Goal: Navigation & Orientation: Find specific page/section

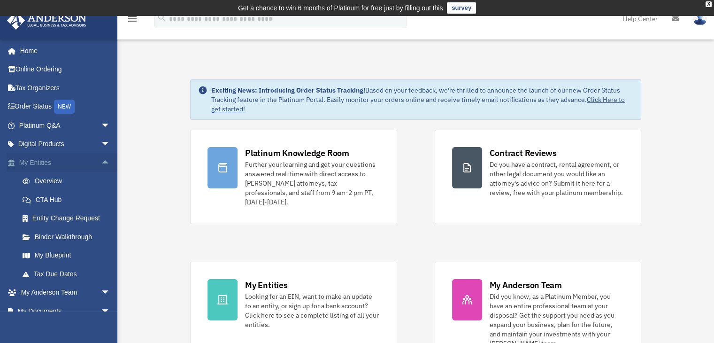
click at [101, 161] on span "arrow_drop_up" at bounding box center [110, 162] width 19 height 19
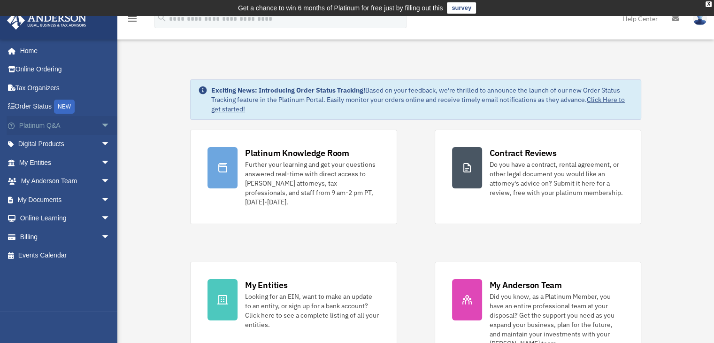
click at [101, 123] on span "arrow_drop_down" at bounding box center [110, 125] width 19 height 19
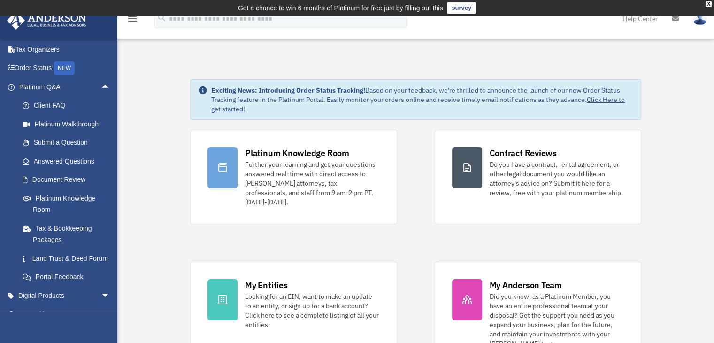
scroll to position [47, 0]
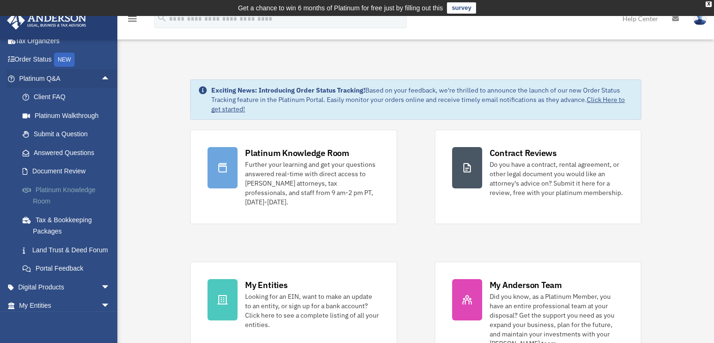
click at [72, 187] on link "Platinum Knowledge Room" at bounding box center [68, 195] width 111 height 30
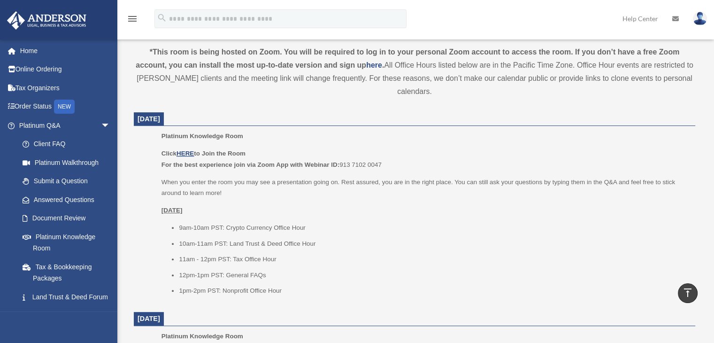
scroll to position [329, 0]
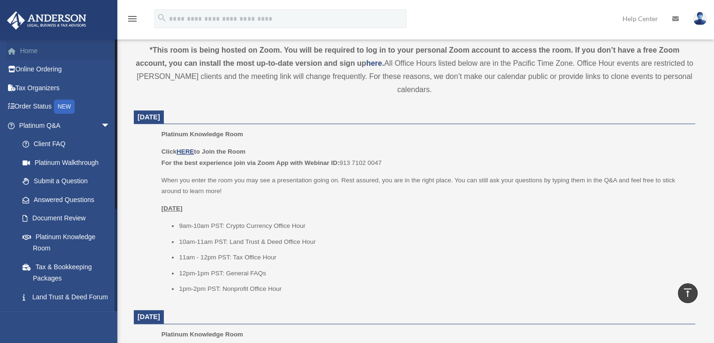
click at [32, 50] on link "Home" at bounding box center [66, 50] width 118 height 19
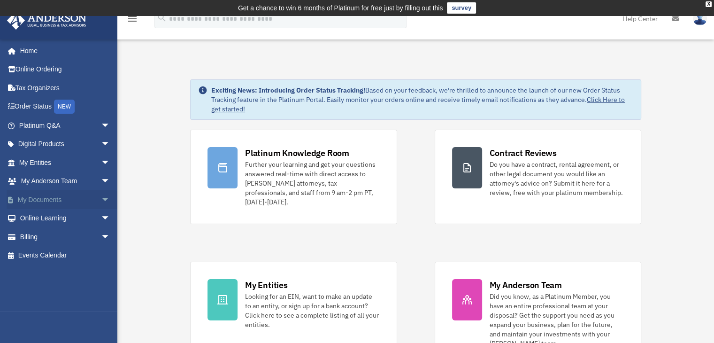
click at [101, 198] on span "arrow_drop_down" at bounding box center [110, 199] width 19 height 19
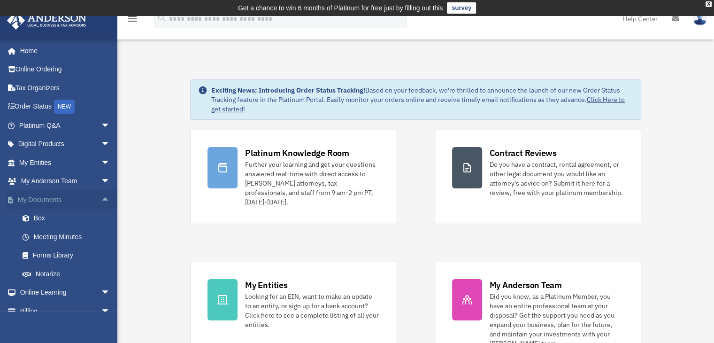
click at [101, 201] on span "arrow_drop_up" at bounding box center [110, 199] width 19 height 19
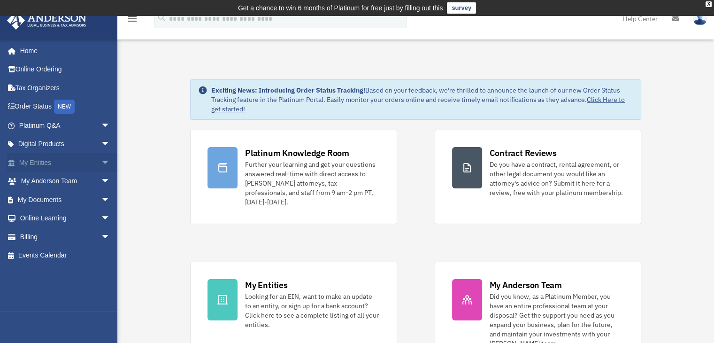
click at [101, 162] on span "arrow_drop_down" at bounding box center [110, 162] width 19 height 19
